Goal: Information Seeking & Learning: Learn about a topic

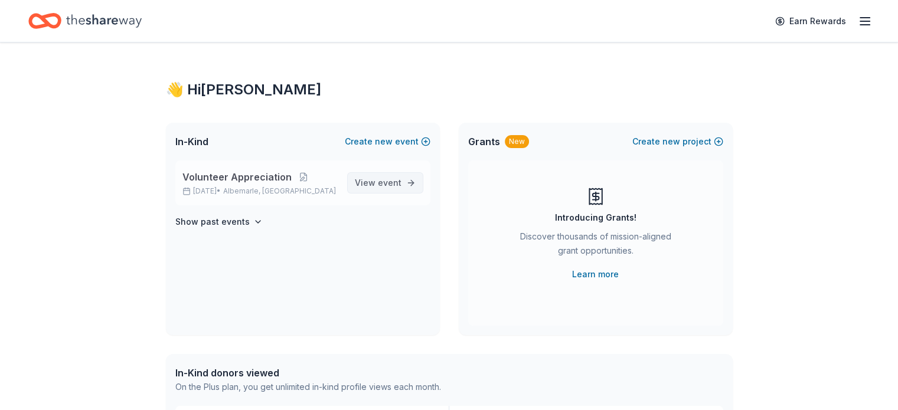
click at [384, 181] on span "event" at bounding box center [390, 183] width 24 height 10
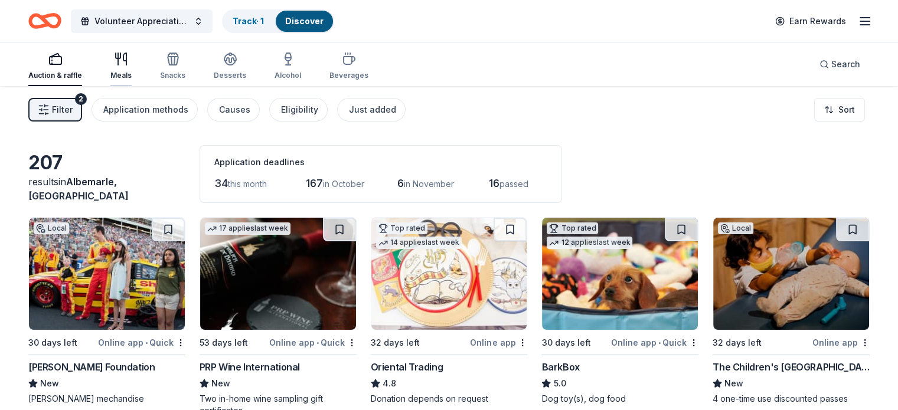
click at [128, 63] on icon "button" at bounding box center [121, 59] width 14 height 14
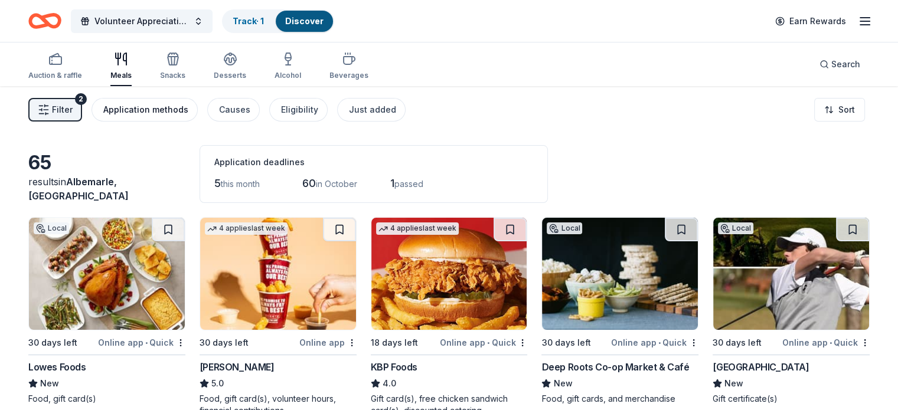
click at [158, 109] on div "Application methods" at bounding box center [145, 110] width 85 height 14
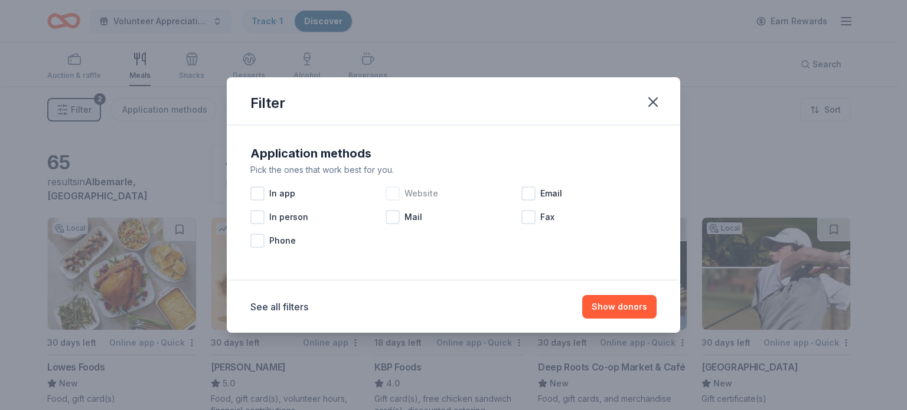
click at [400, 193] on div "Website" at bounding box center [453, 194] width 135 height 24
click at [613, 312] on button "Show 33 donors" at bounding box center [614, 307] width 85 height 24
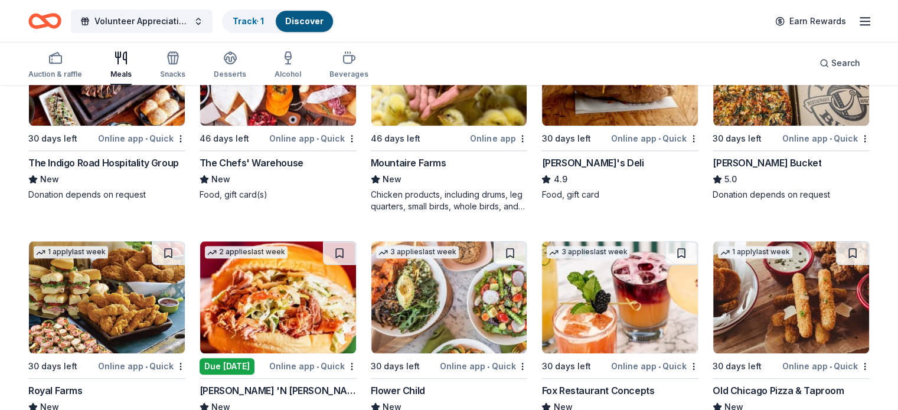
scroll to position [593, 0]
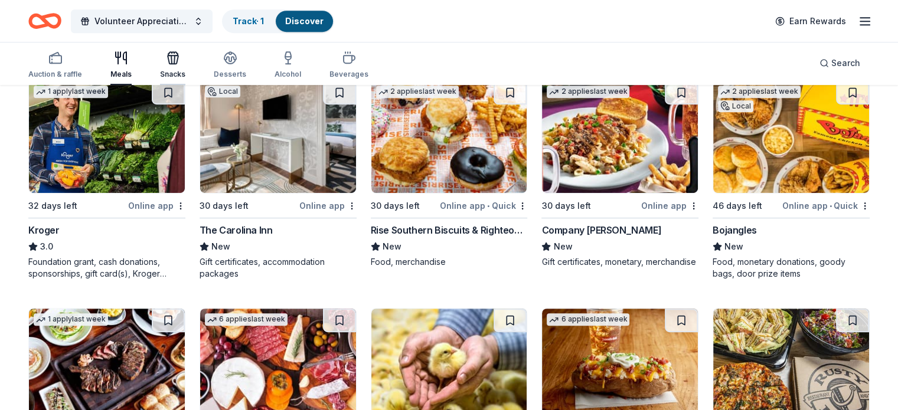
click at [178, 63] on icon "button" at bounding box center [173, 60] width 11 height 8
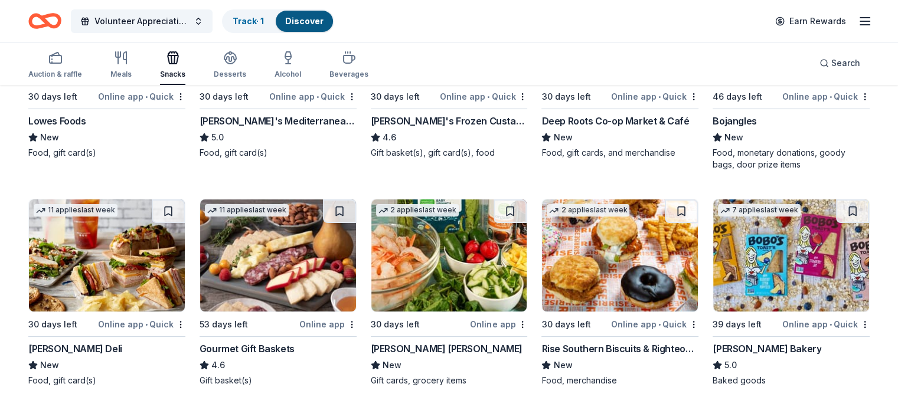
scroll to position [295, 0]
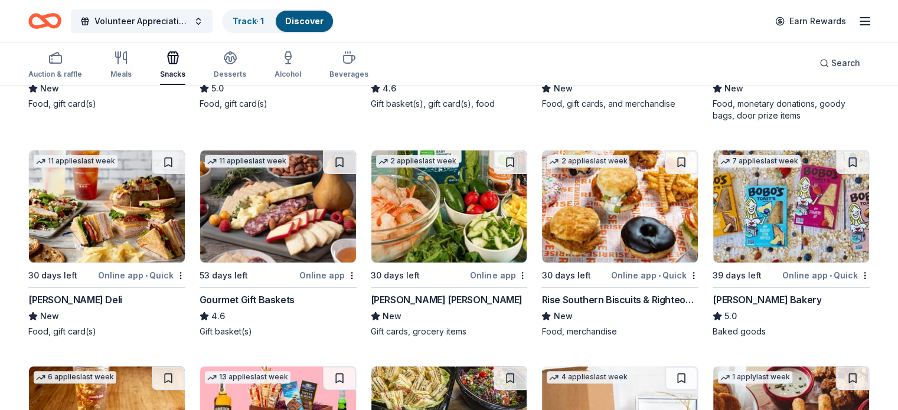
click at [586, 296] on div "Rise Southern Biscuits & Righteous Chicken" at bounding box center [620, 300] width 157 height 14
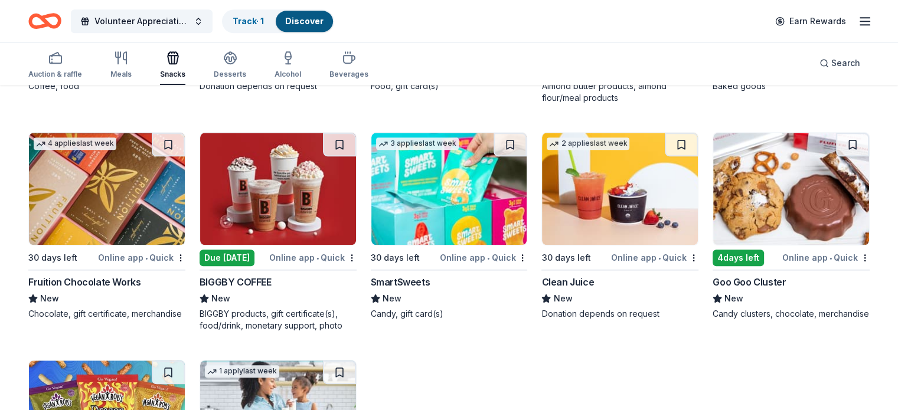
scroll to position [1181, 0]
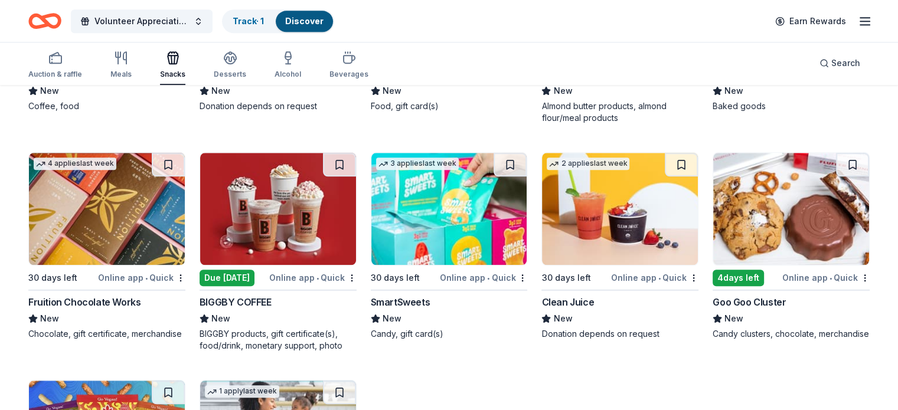
click at [753, 227] on img at bounding box center [791, 209] width 156 height 112
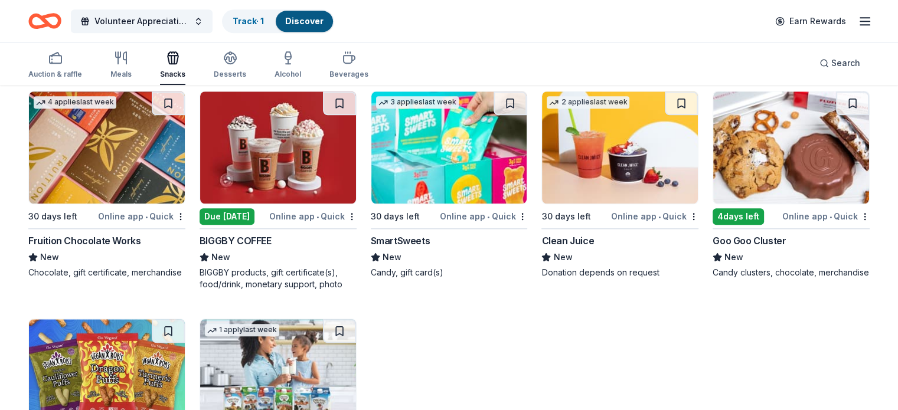
scroll to position [1240, 0]
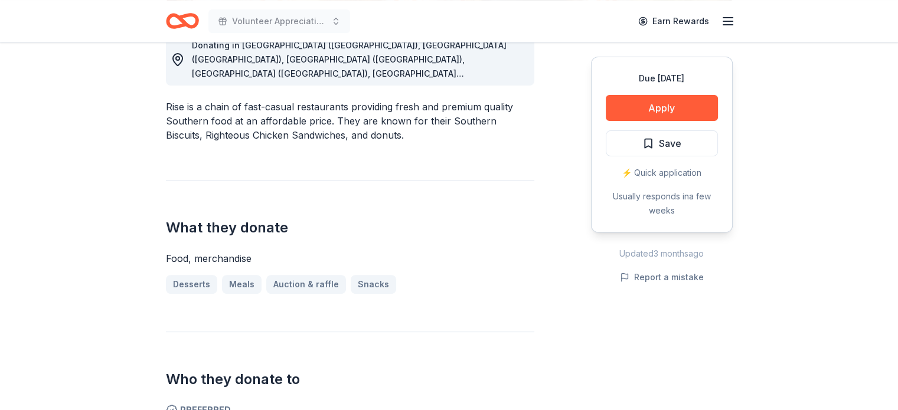
scroll to position [354, 0]
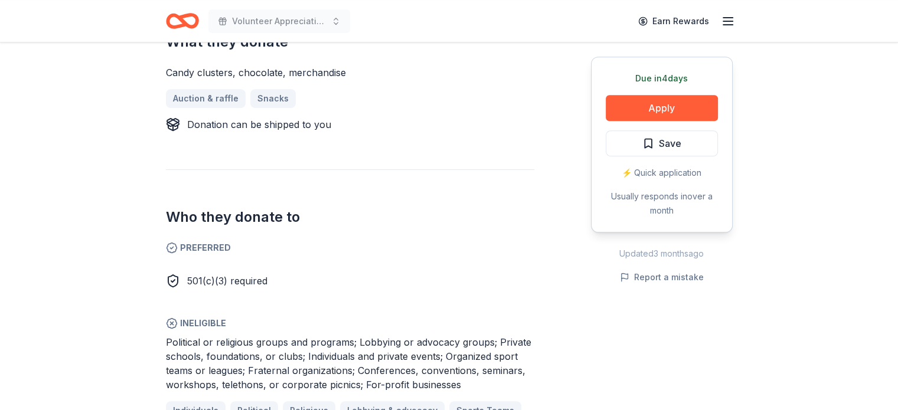
scroll to position [532, 0]
